Goal: Information Seeking & Learning: Find specific fact

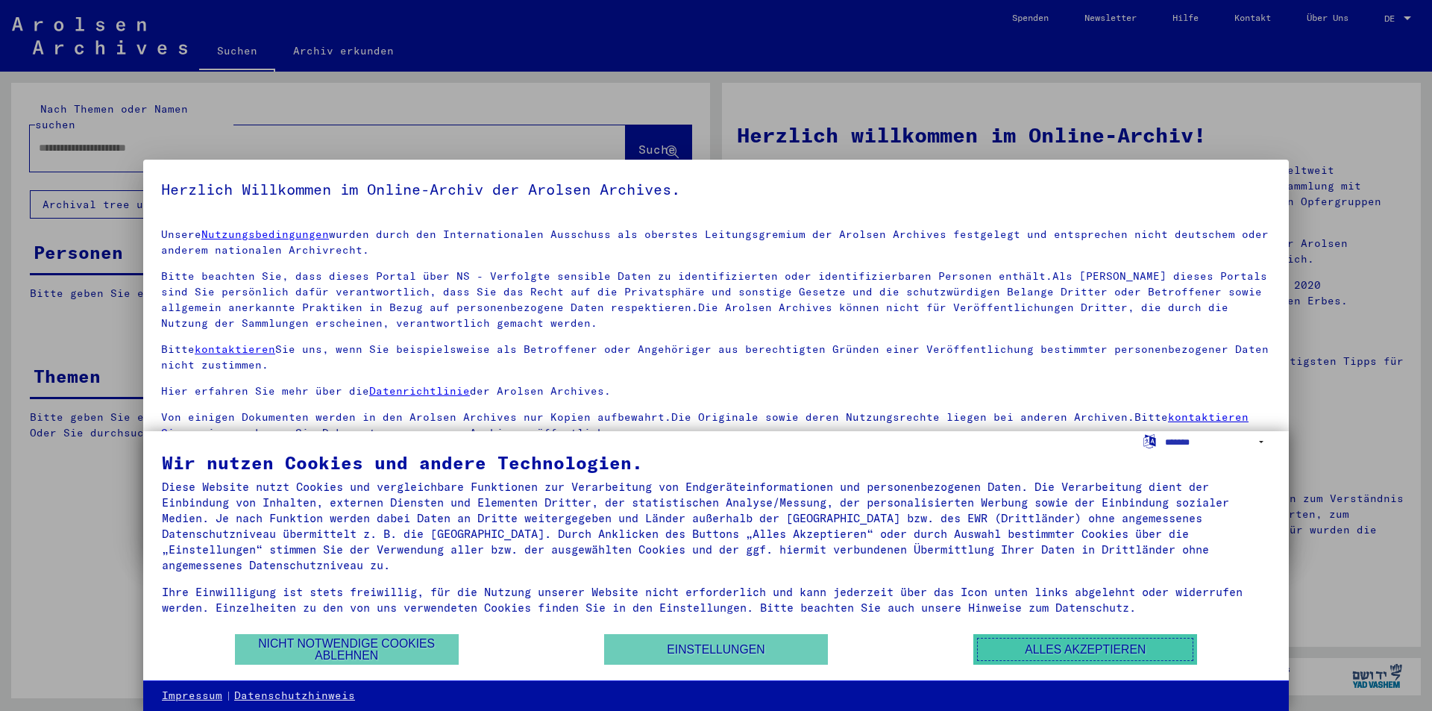
click at [1027, 652] on button "Alles akzeptieren" at bounding box center [1085, 649] width 224 height 31
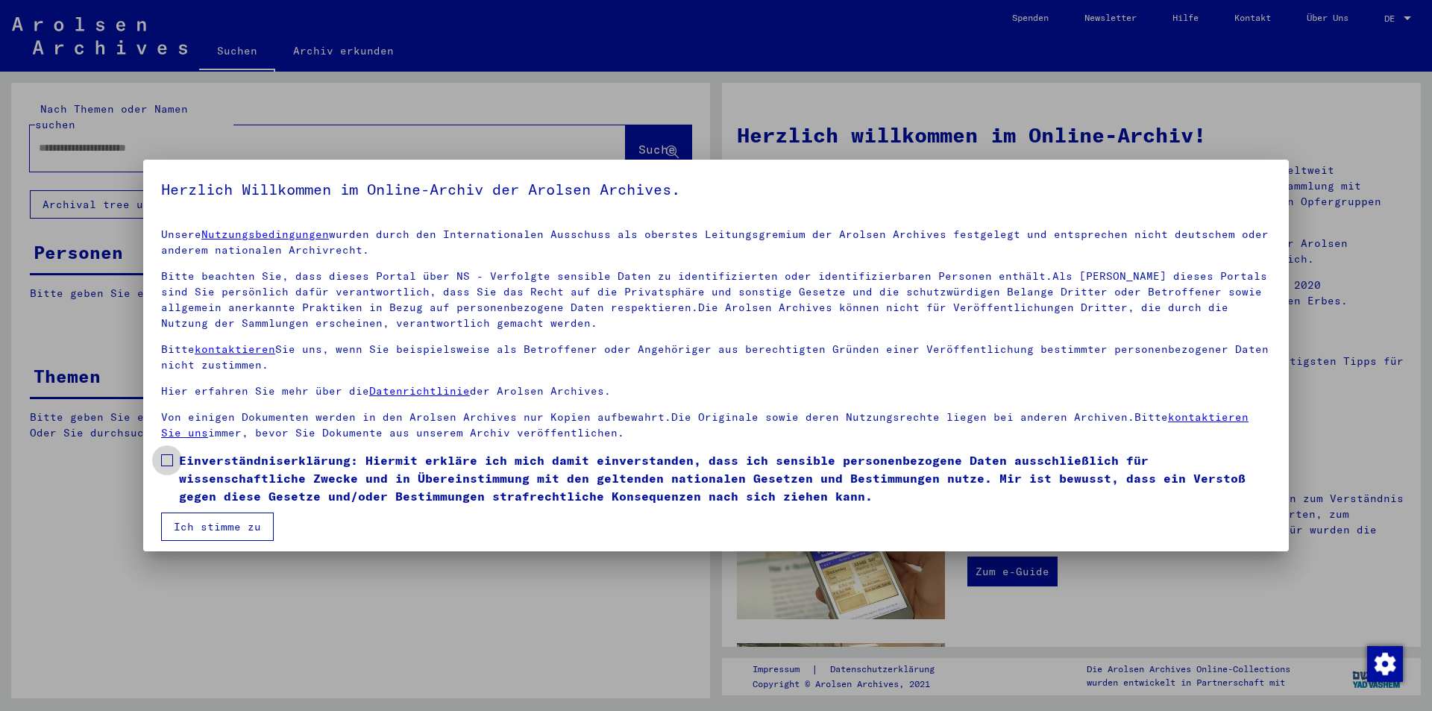
click at [166, 461] on span at bounding box center [167, 460] width 12 height 12
click at [219, 524] on button "Ich stimme zu" at bounding box center [217, 526] width 113 height 28
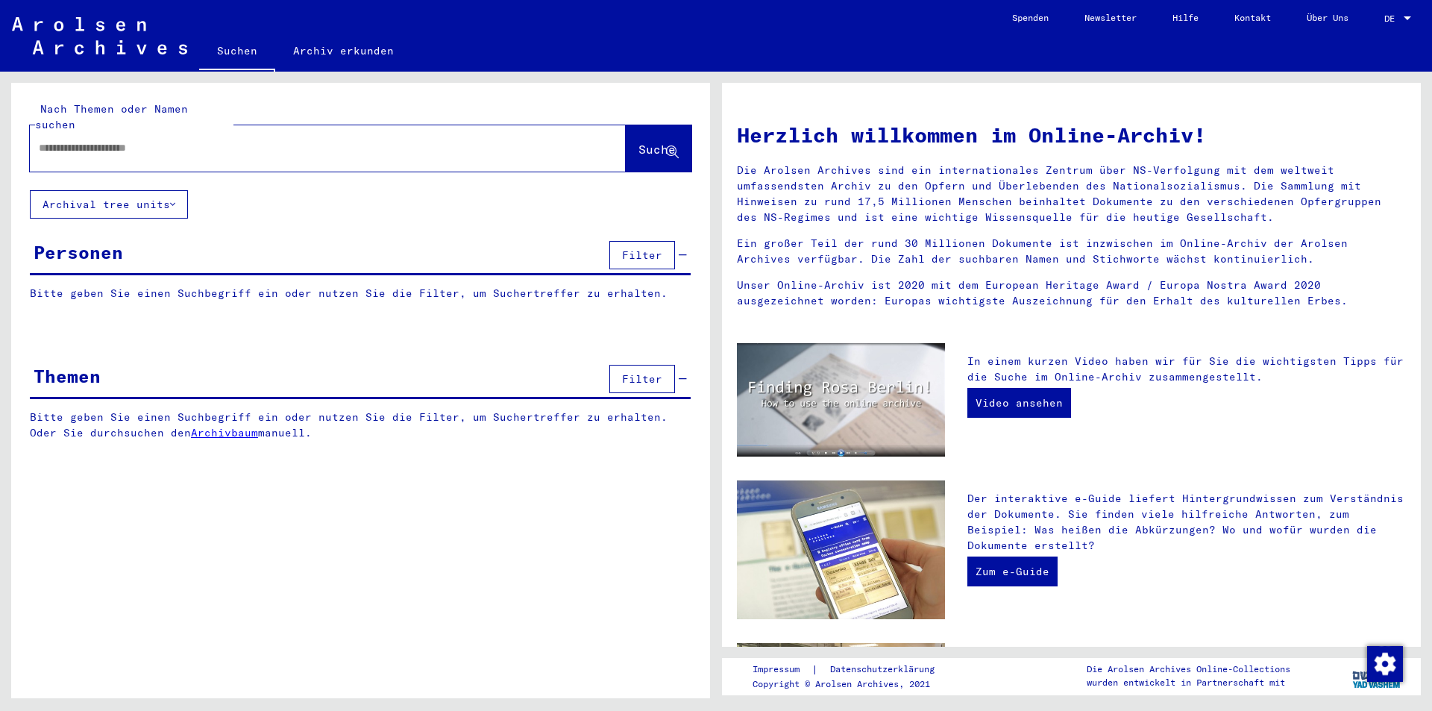
click at [188, 140] on input "text" at bounding box center [310, 148] width 542 height 16
click at [638, 142] on span "Suche" at bounding box center [656, 149] width 37 height 15
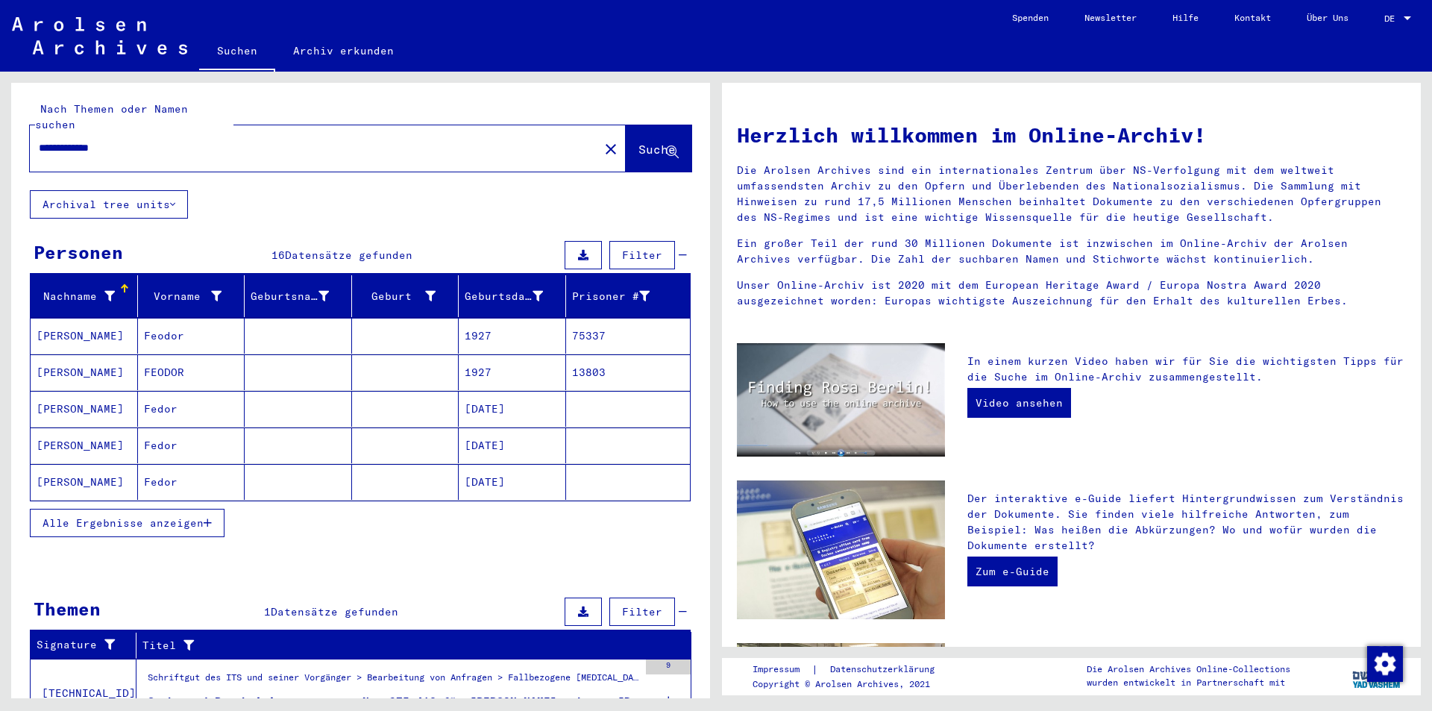
click at [119, 516] on span "Alle Ergebnisse anzeigen" at bounding box center [123, 522] width 161 height 13
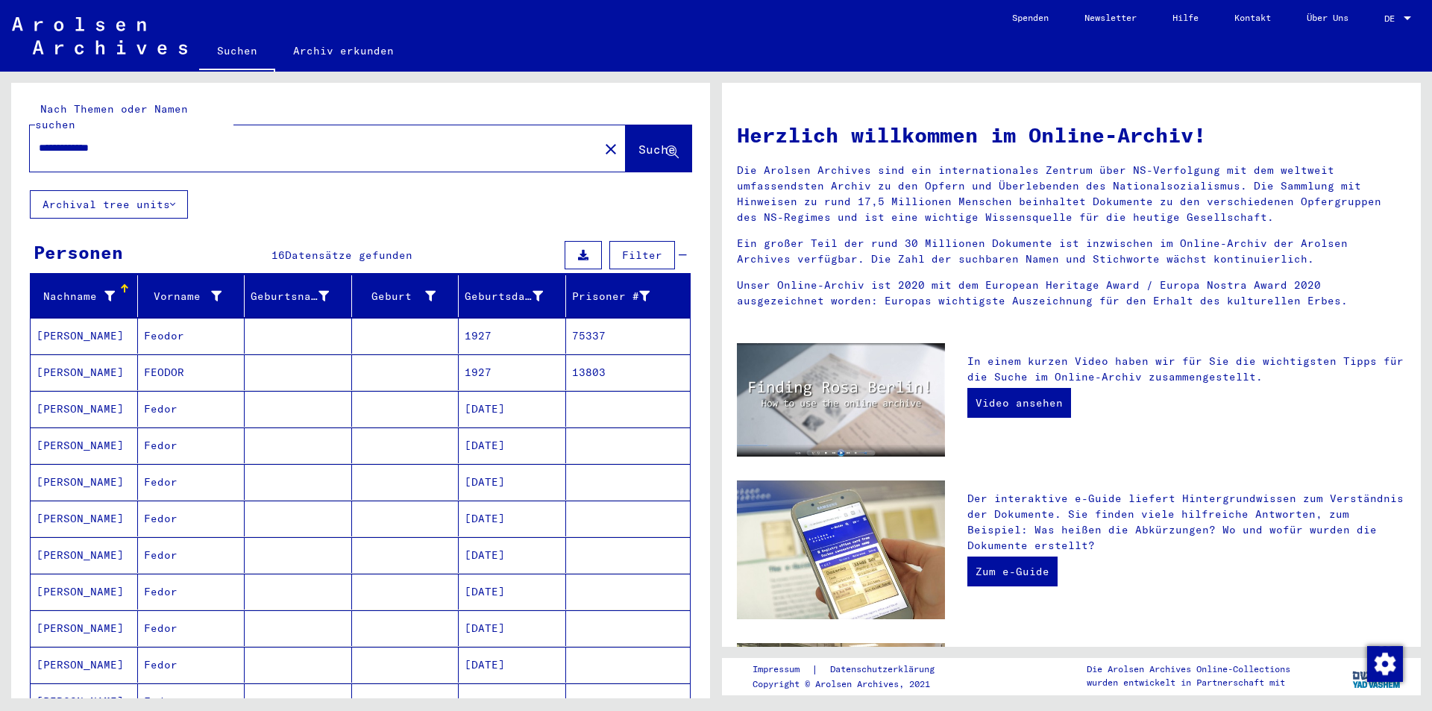
click at [69, 397] on mat-cell "[PERSON_NAME]" at bounding box center [84, 409] width 107 height 36
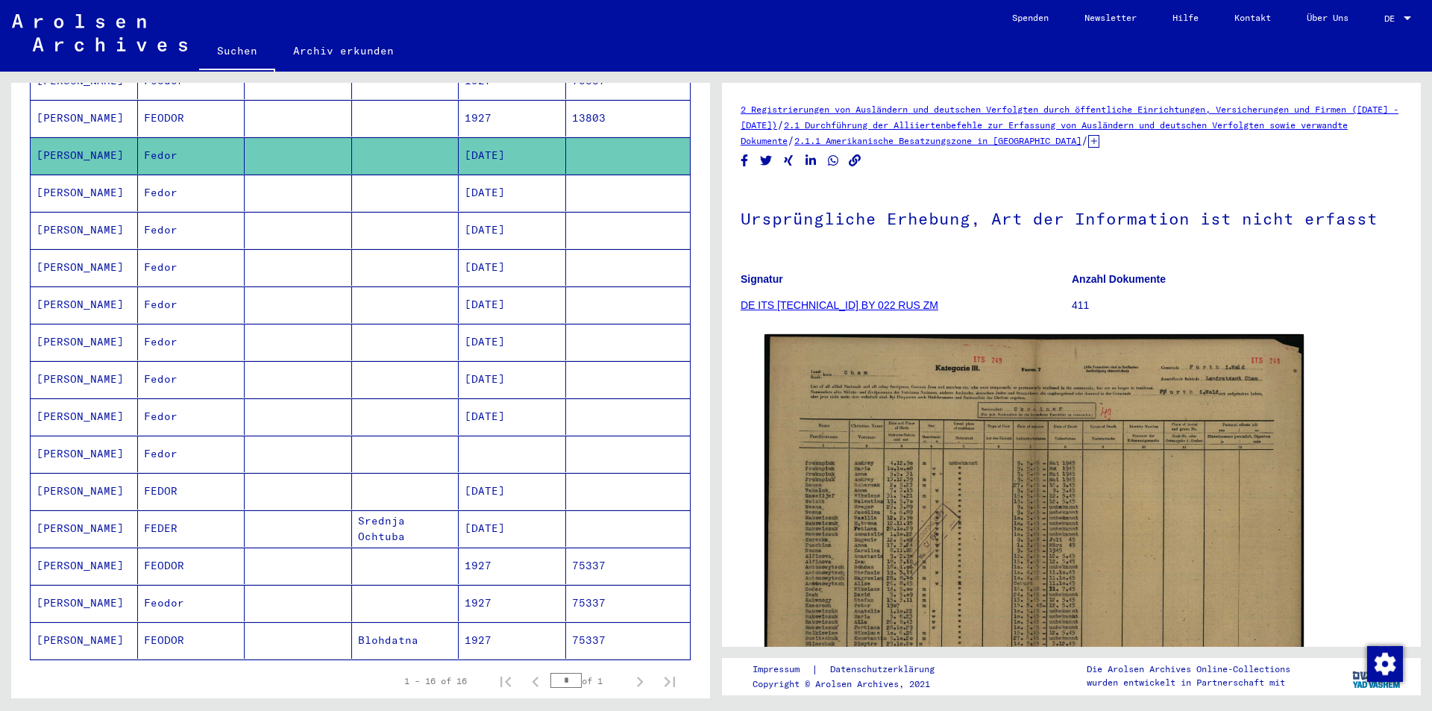
scroll to position [263, 0]
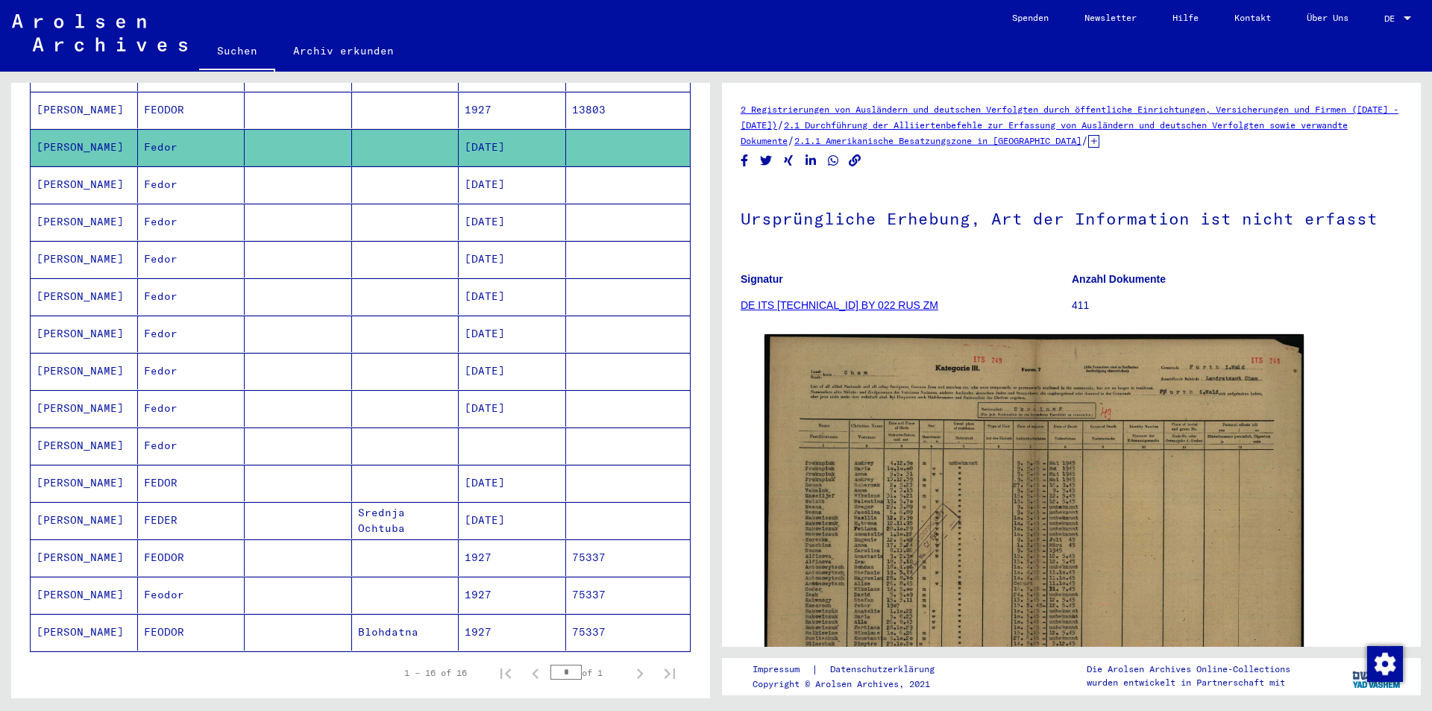
click at [70, 286] on mat-cell "[PERSON_NAME]" at bounding box center [84, 296] width 107 height 37
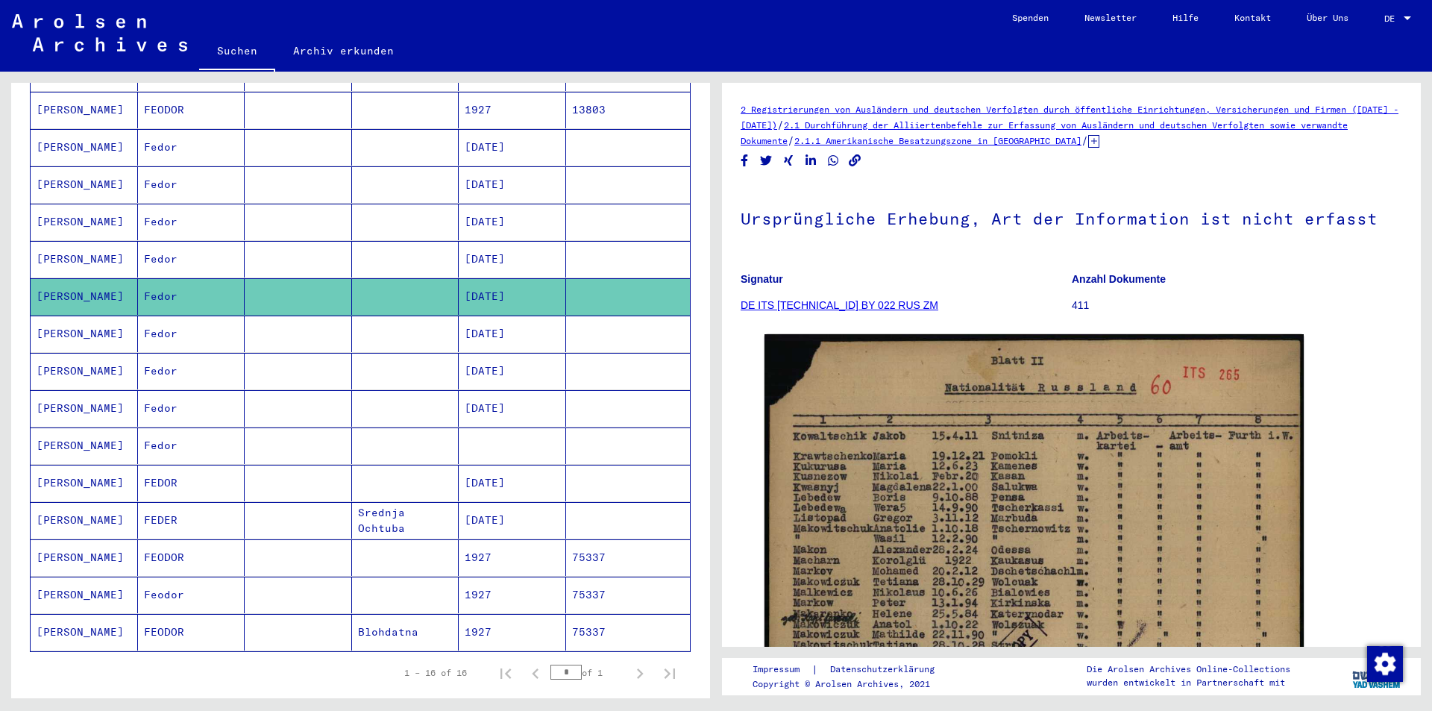
click at [69, 134] on mat-cell "[PERSON_NAME]" at bounding box center [84, 147] width 107 height 37
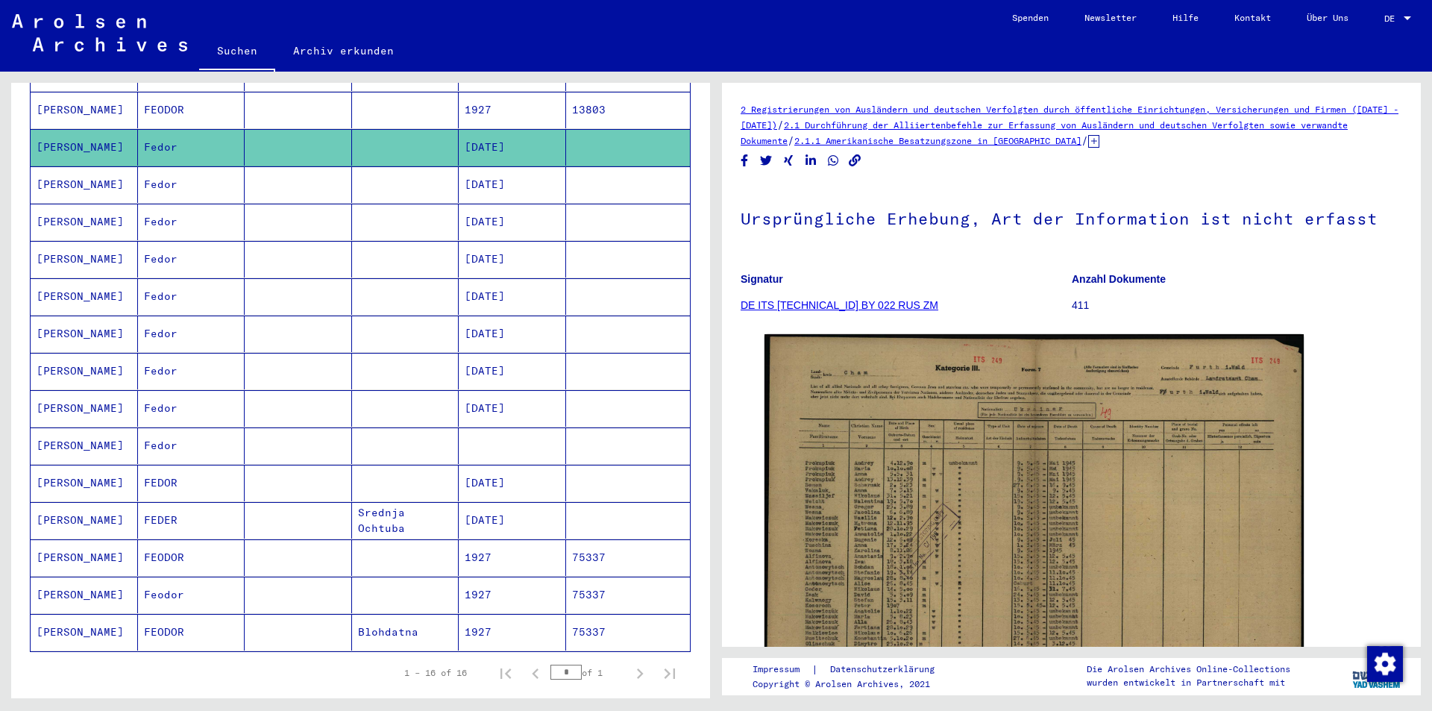
click at [65, 175] on mat-cell "[PERSON_NAME]" at bounding box center [84, 184] width 107 height 37
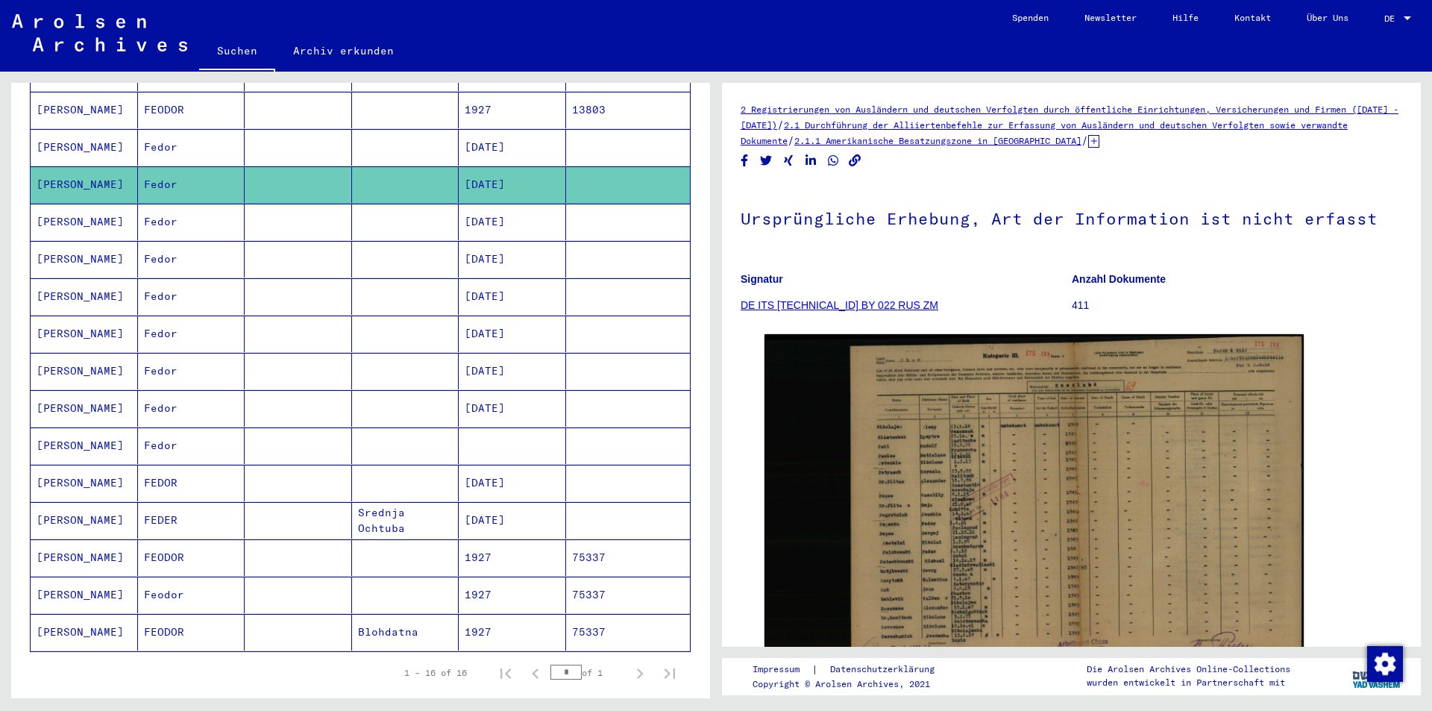
click at [65, 208] on mat-cell "[PERSON_NAME]" at bounding box center [84, 222] width 107 height 37
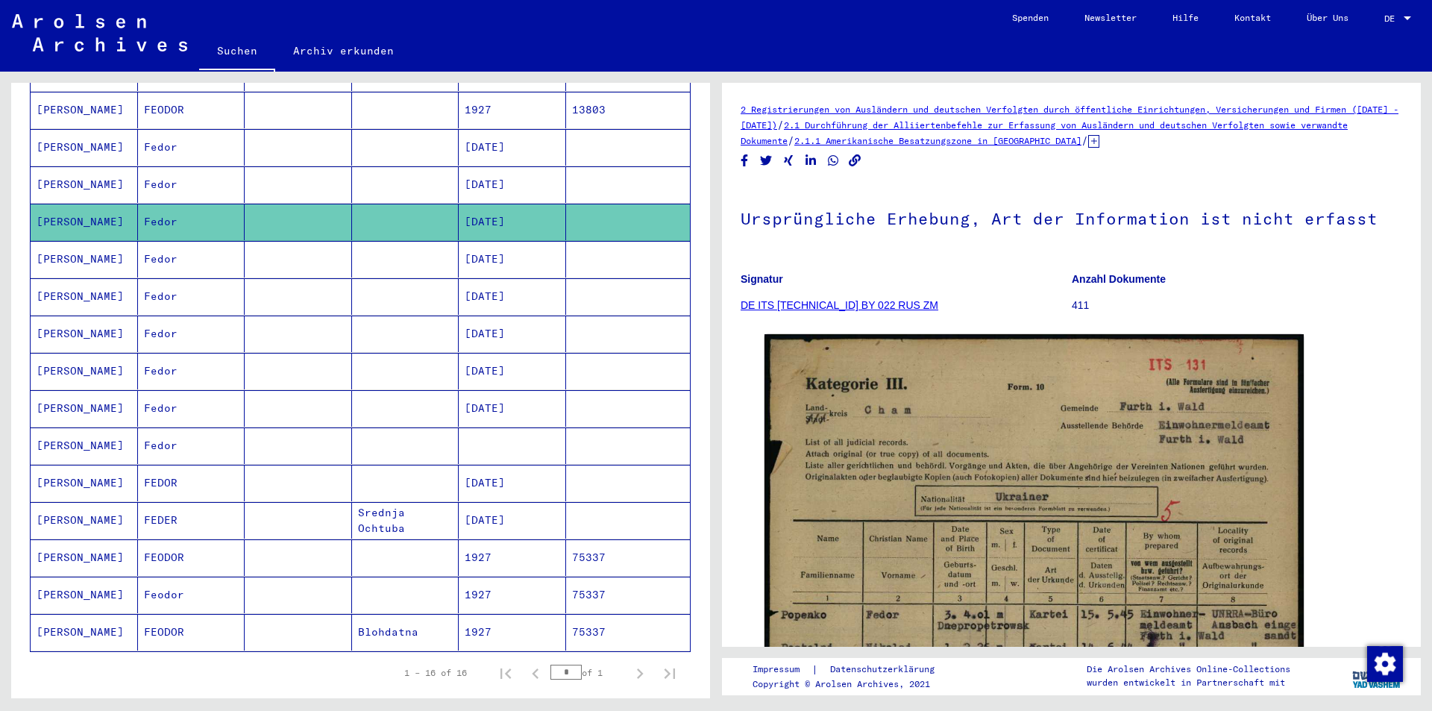
click at [63, 242] on mat-cell "[PERSON_NAME]" at bounding box center [84, 259] width 107 height 37
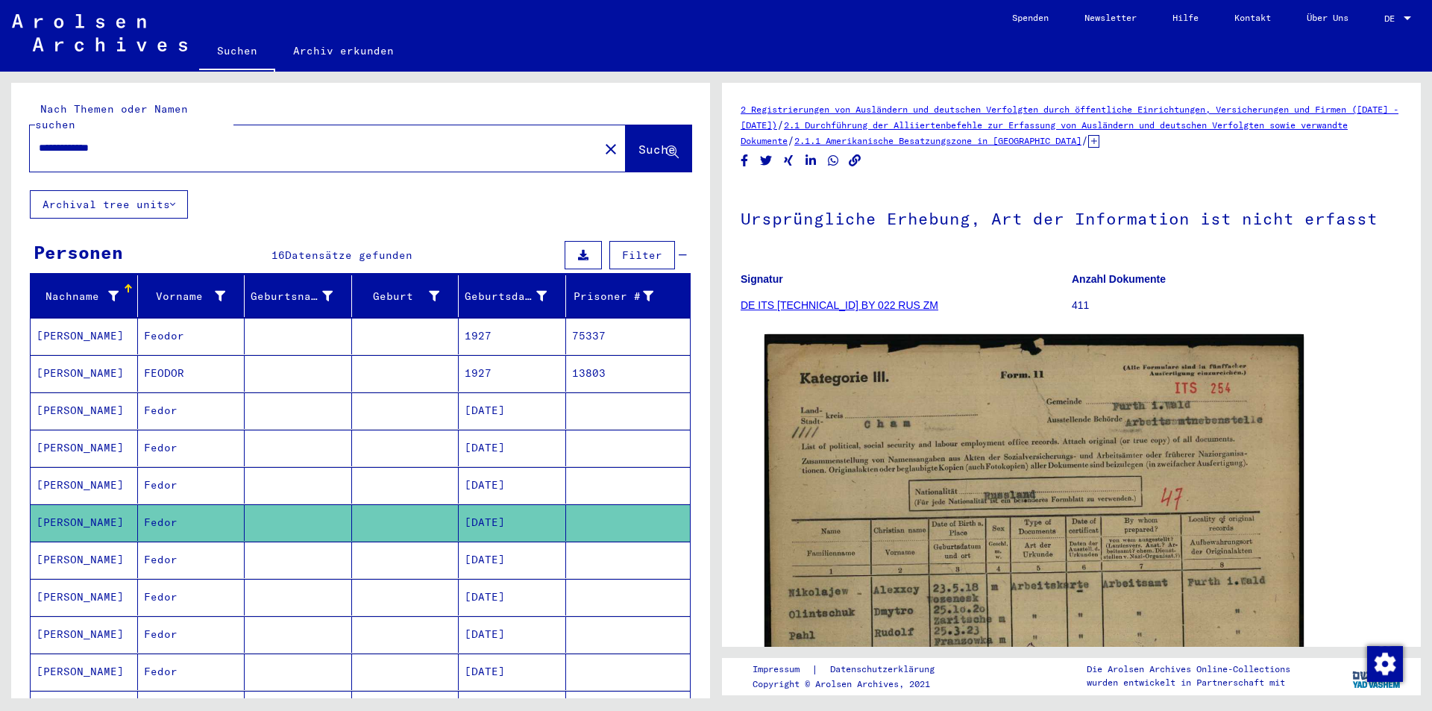
click at [51, 140] on input "**********" at bounding box center [314, 148] width 551 height 16
type input "**********"
click at [638, 142] on span "Suche" at bounding box center [656, 149] width 37 height 15
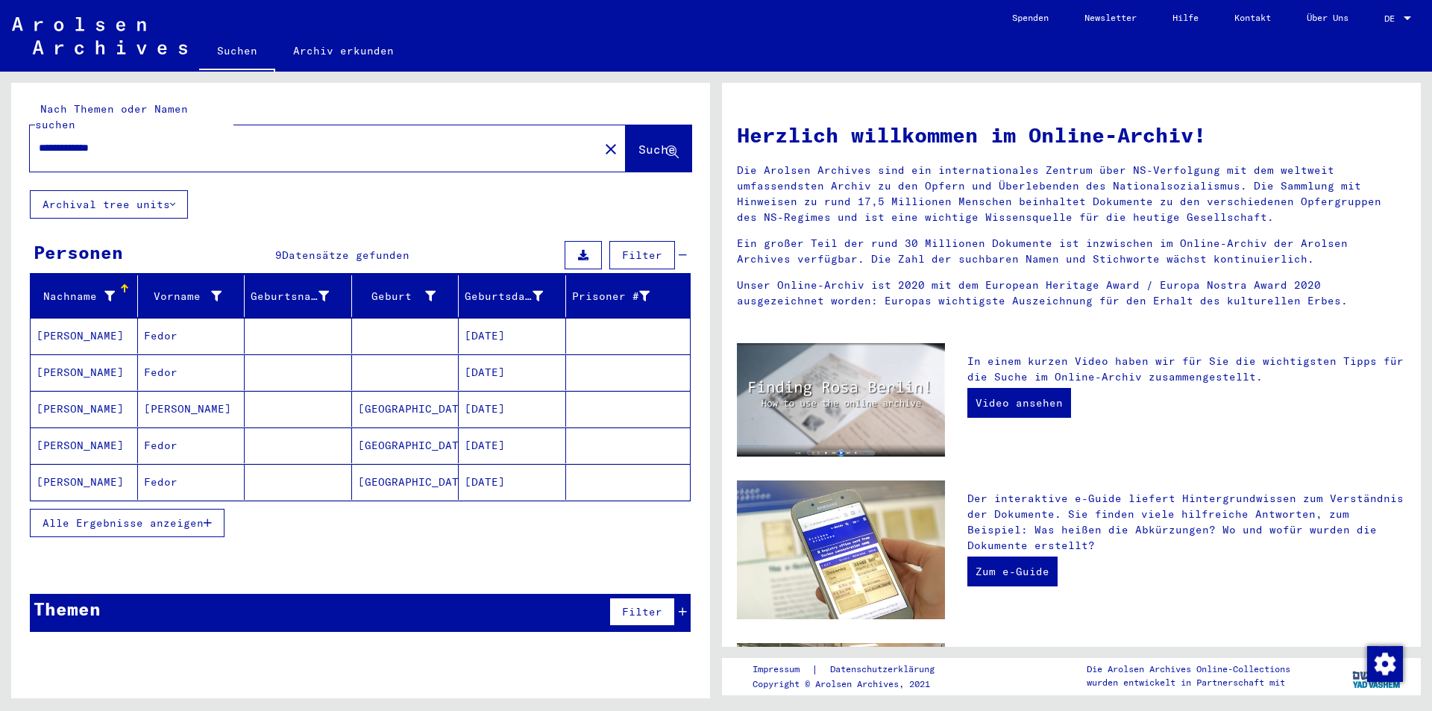
click at [55, 356] on mat-cell "[PERSON_NAME]" at bounding box center [84, 372] width 107 height 36
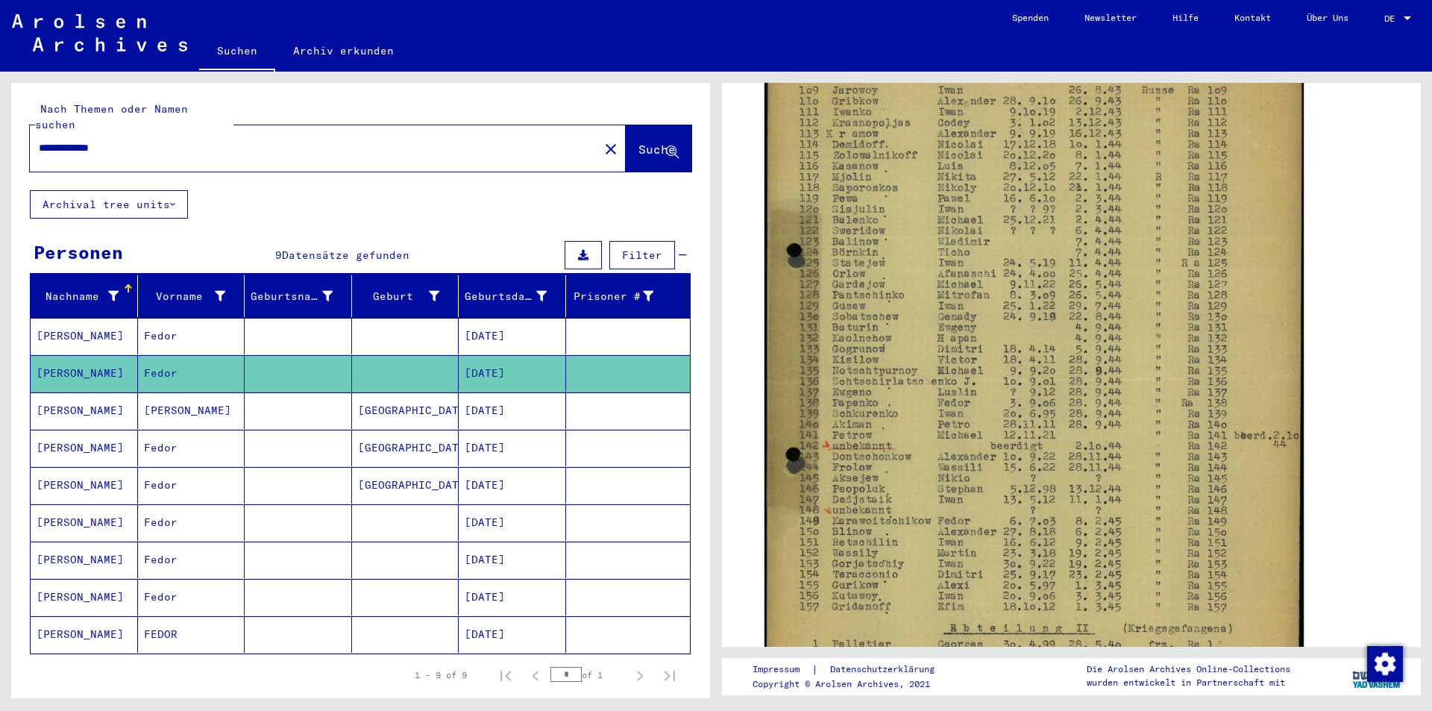
scroll to position [379, 0]
click at [71, 398] on mat-cell "[PERSON_NAME]" at bounding box center [84, 410] width 107 height 37
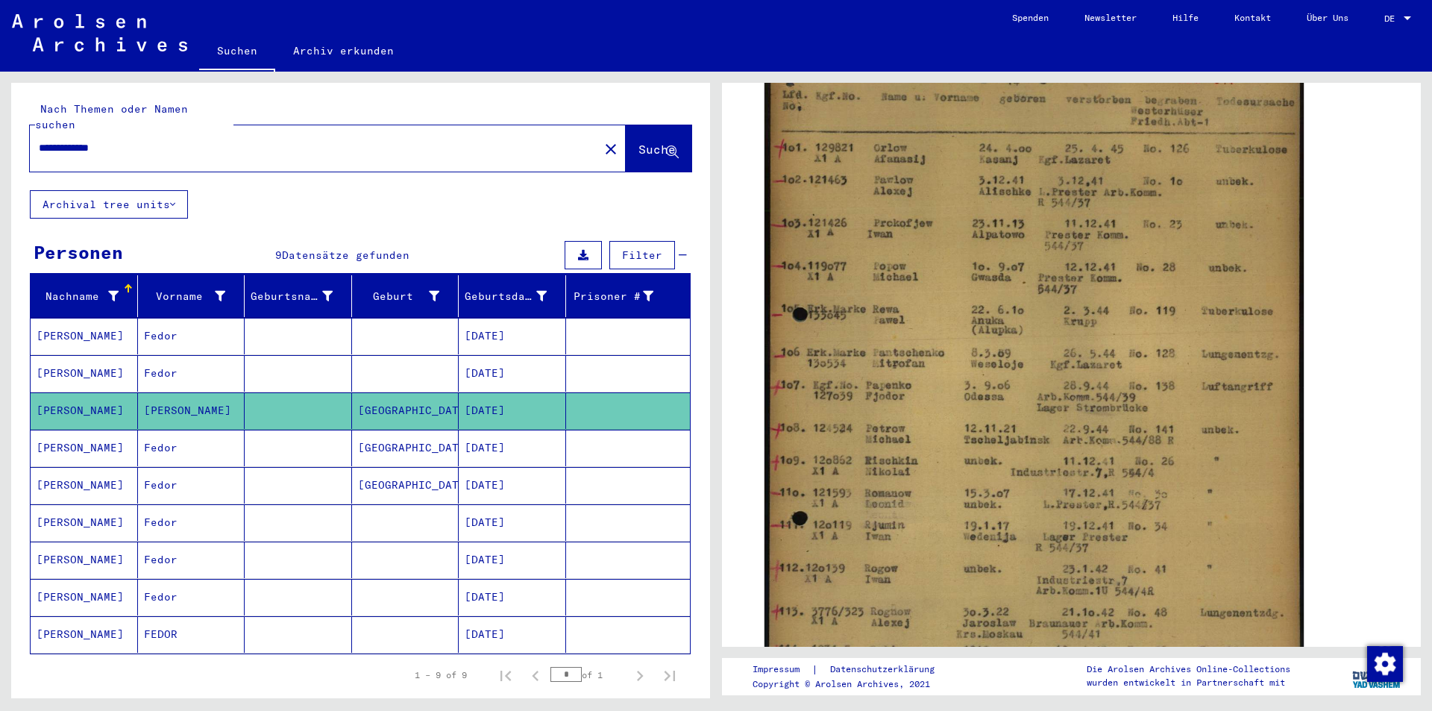
scroll to position [390, 0]
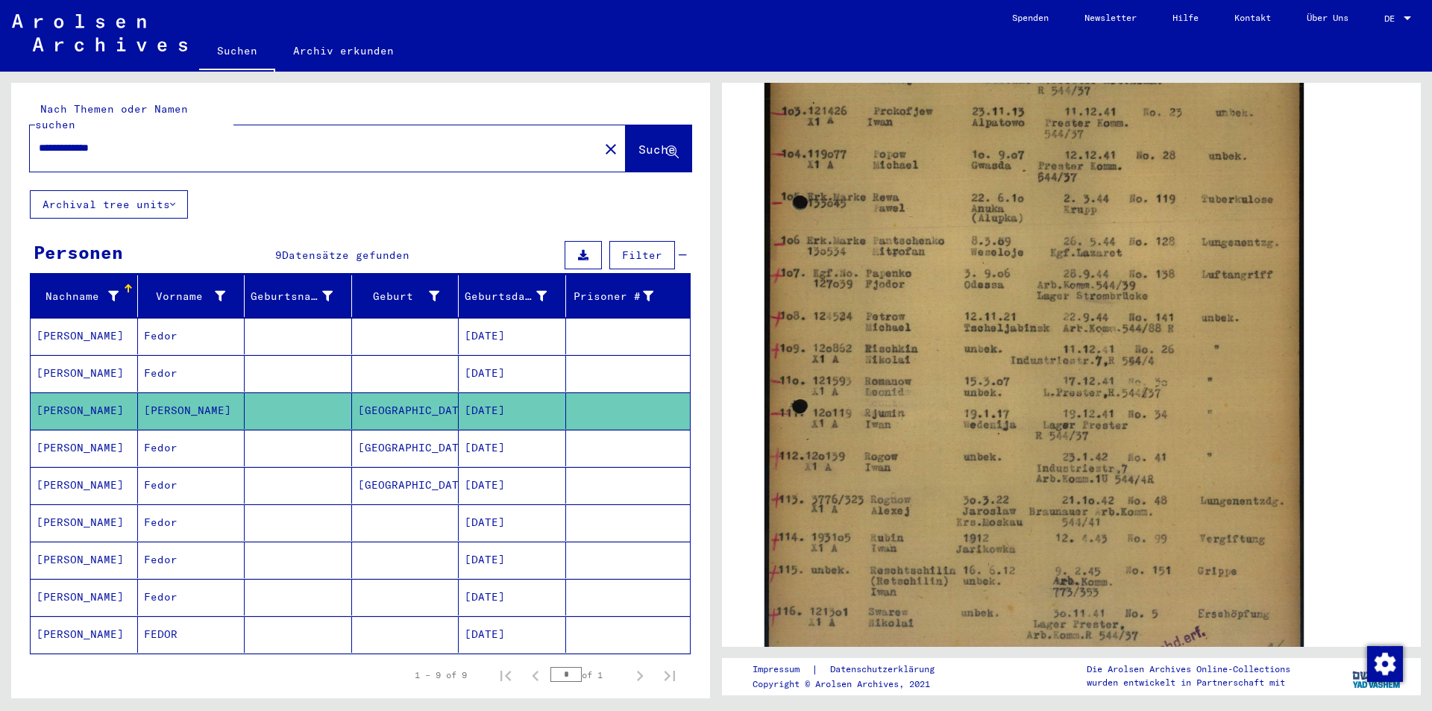
click at [67, 433] on mat-cell "[PERSON_NAME]" at bounding box center [84, 448] width 107 height 37
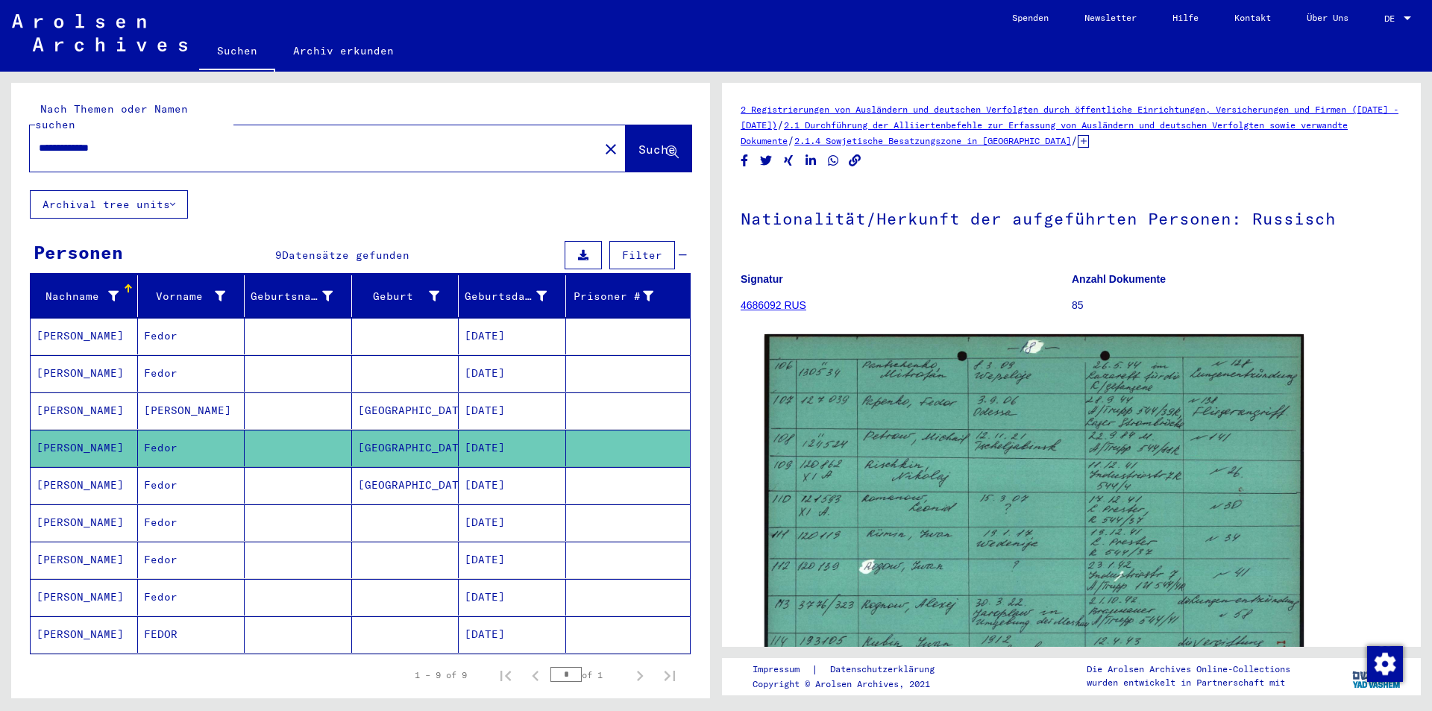
click at [60, 472] on mat-cell "[PERSON_NAME]" at bounding box center [84, 485] width 107 height 37
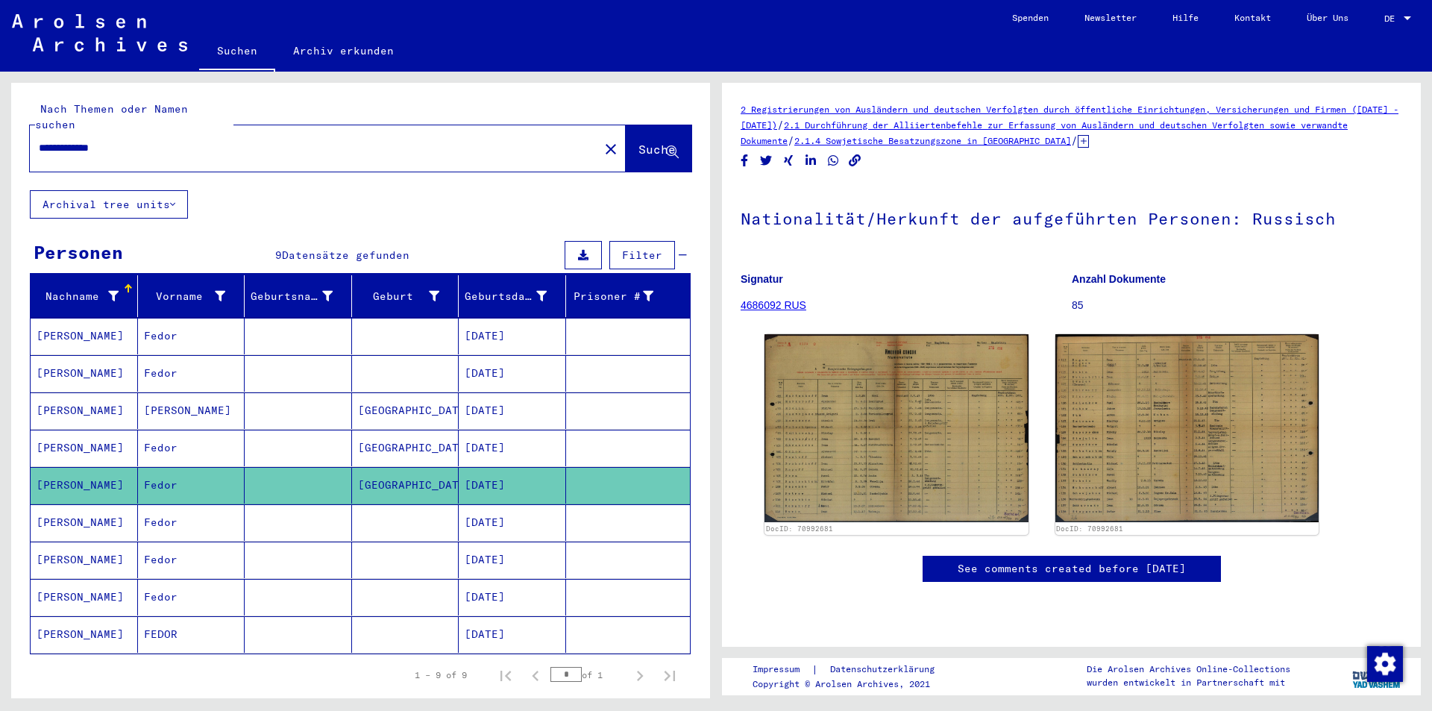
click at [47, 509] on mat-cell "[PERSON_NAME]" at bounding box center [84, 522] width 107 height 37
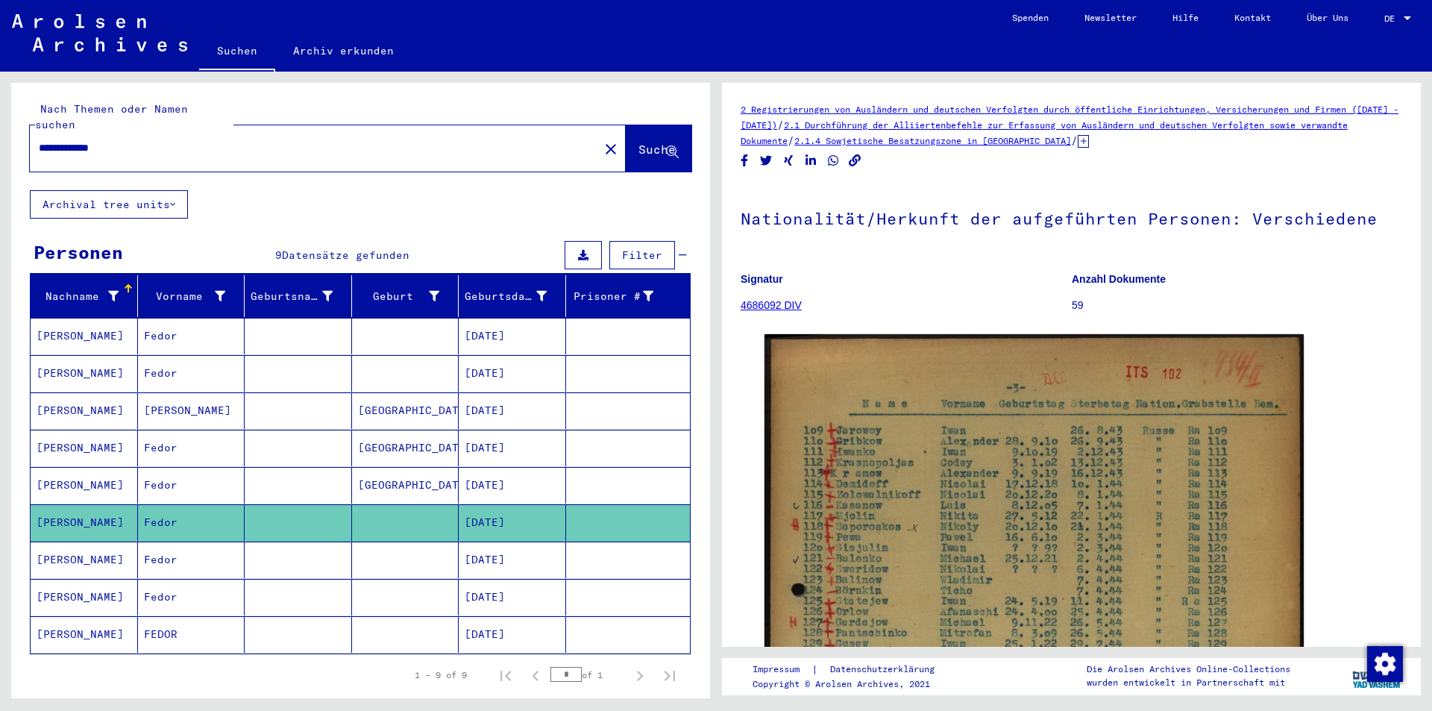
click at [69, 546] on mat-cell "[PERSON_NAME]" at bounding box center [84, 559] width 107 height 37
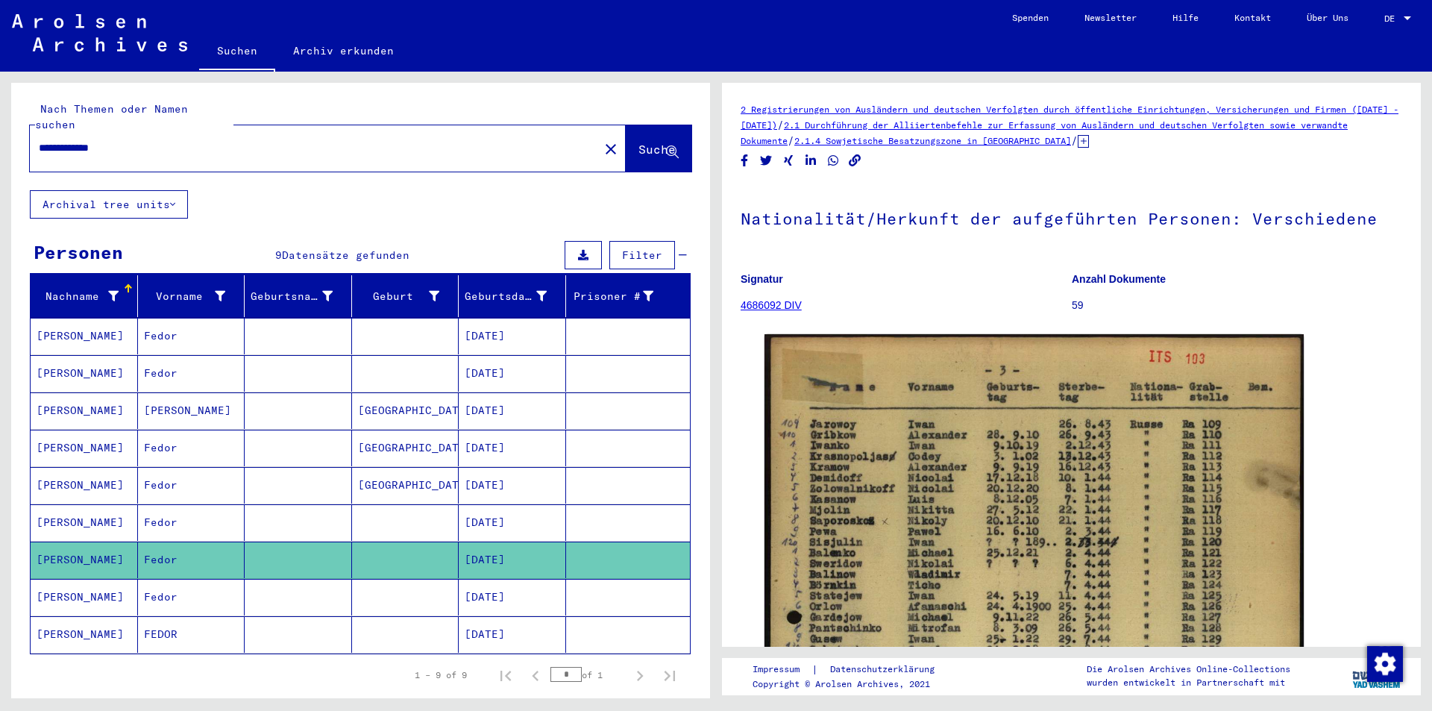
click at [1089, 141] on icon at bounding box center [1083, 141] width 11 height 13
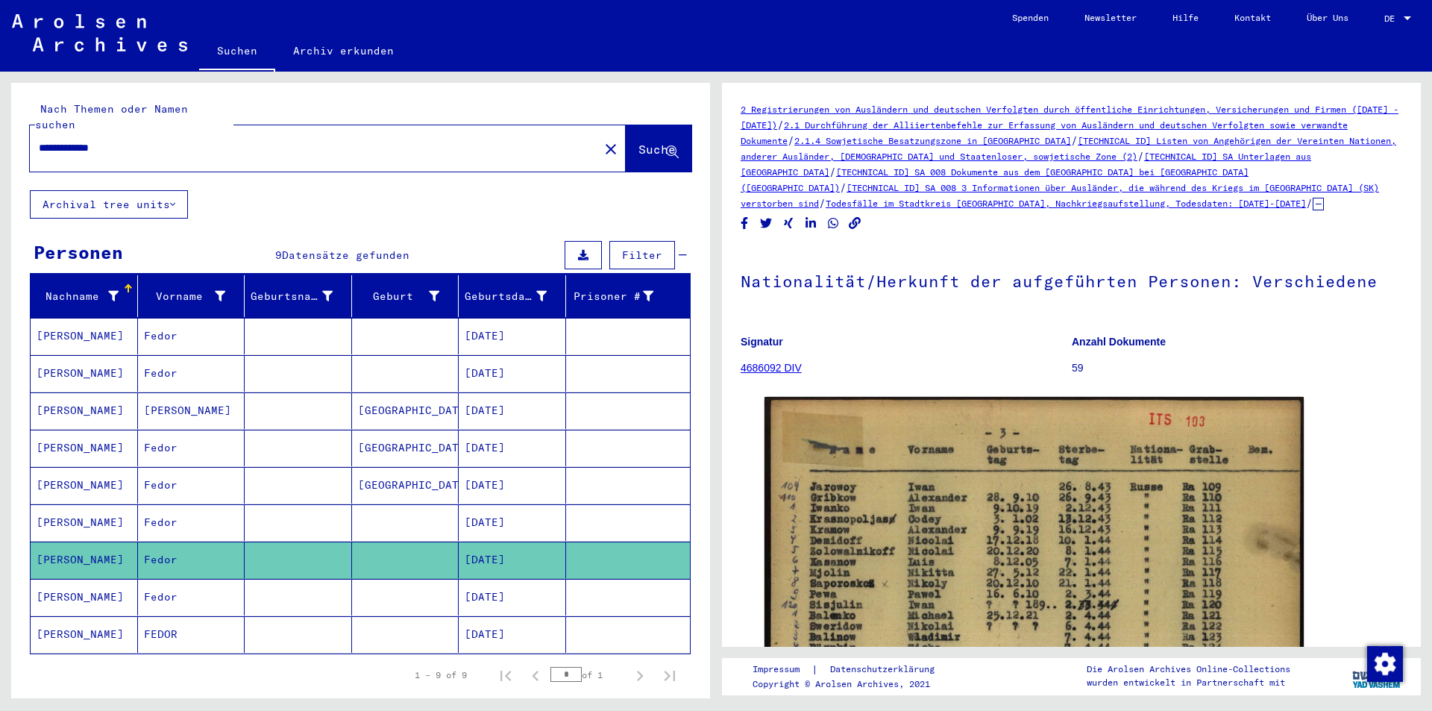
click at [55, 583] on mat-cell "[PERSON_NAME]" at bounding box center [84, 597] width 107 height 37
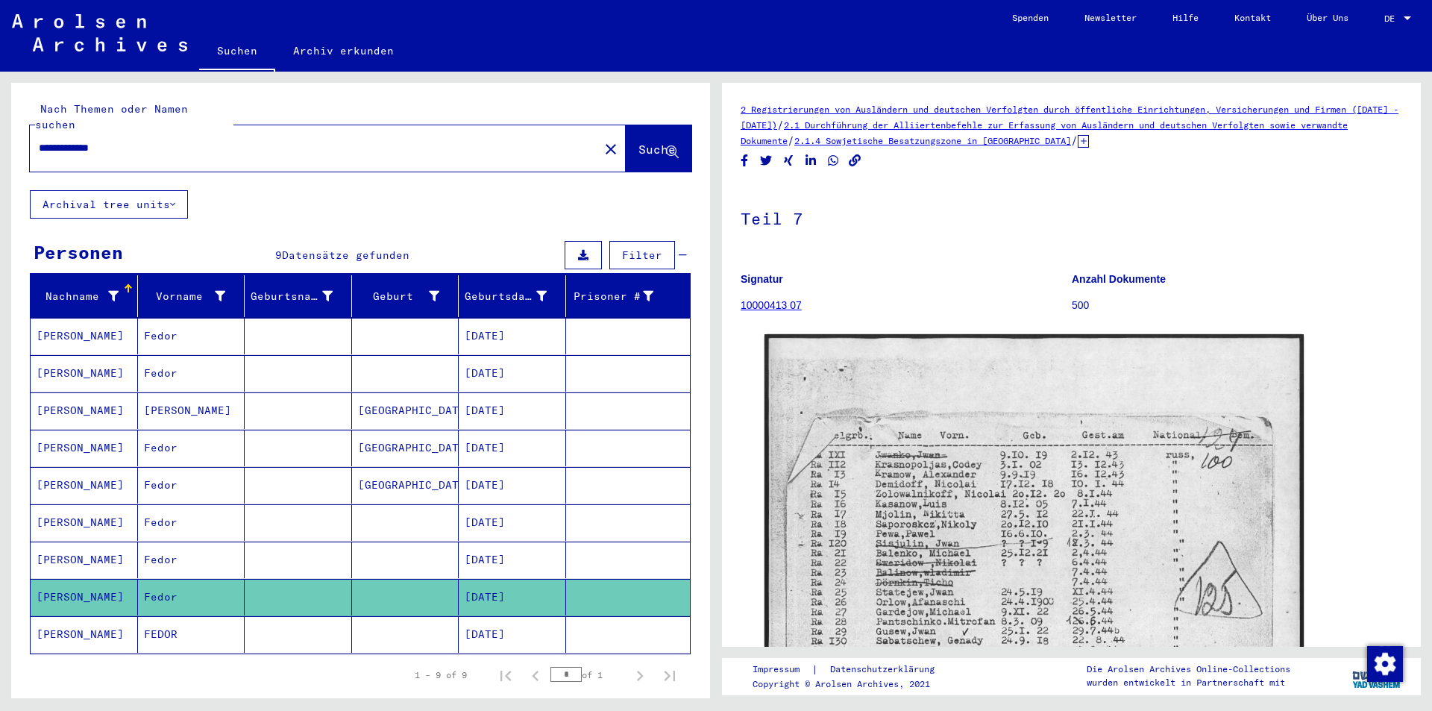
click at [60, 618] on mat-cell "[PERSON_NAME]" at bounding box center [84, 634] width 107 height 37
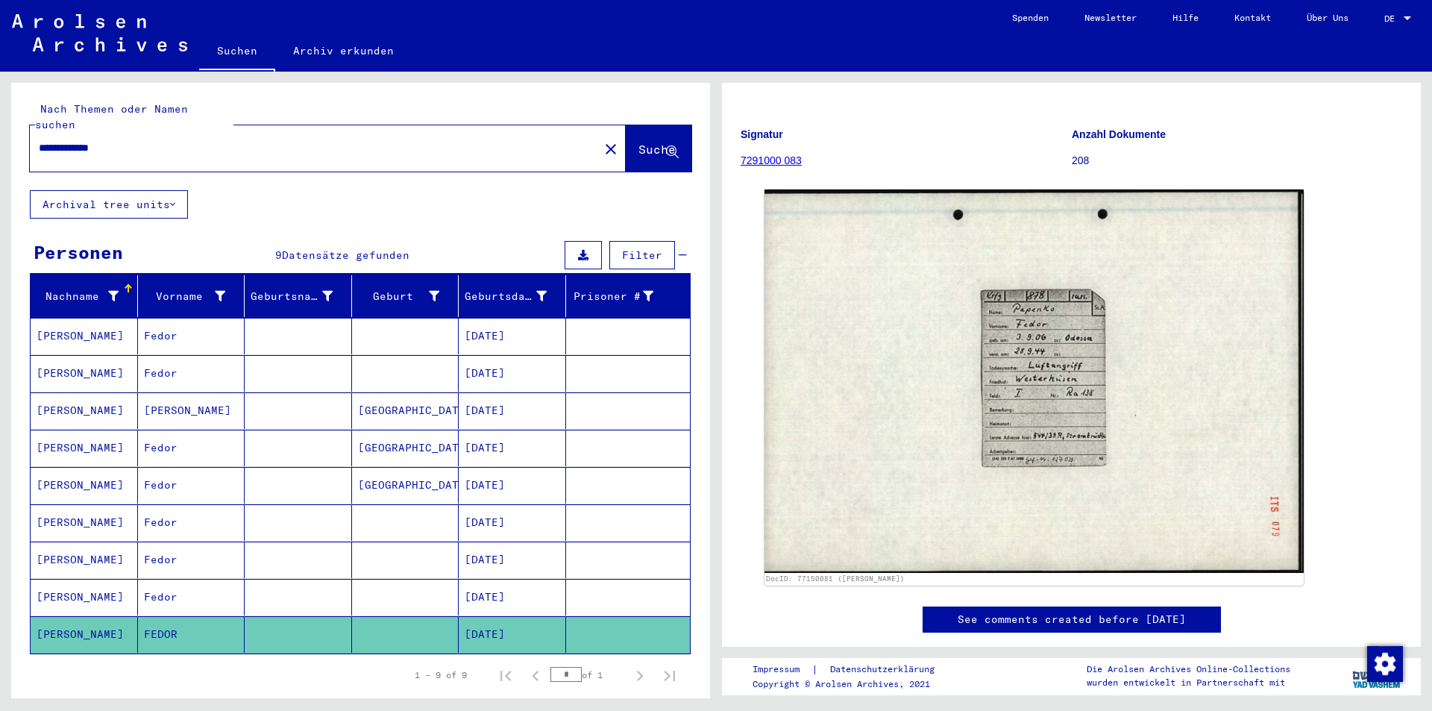
scroll to position [146, 0]
